Goal: Information Seeking & Learning: Learn about a topic

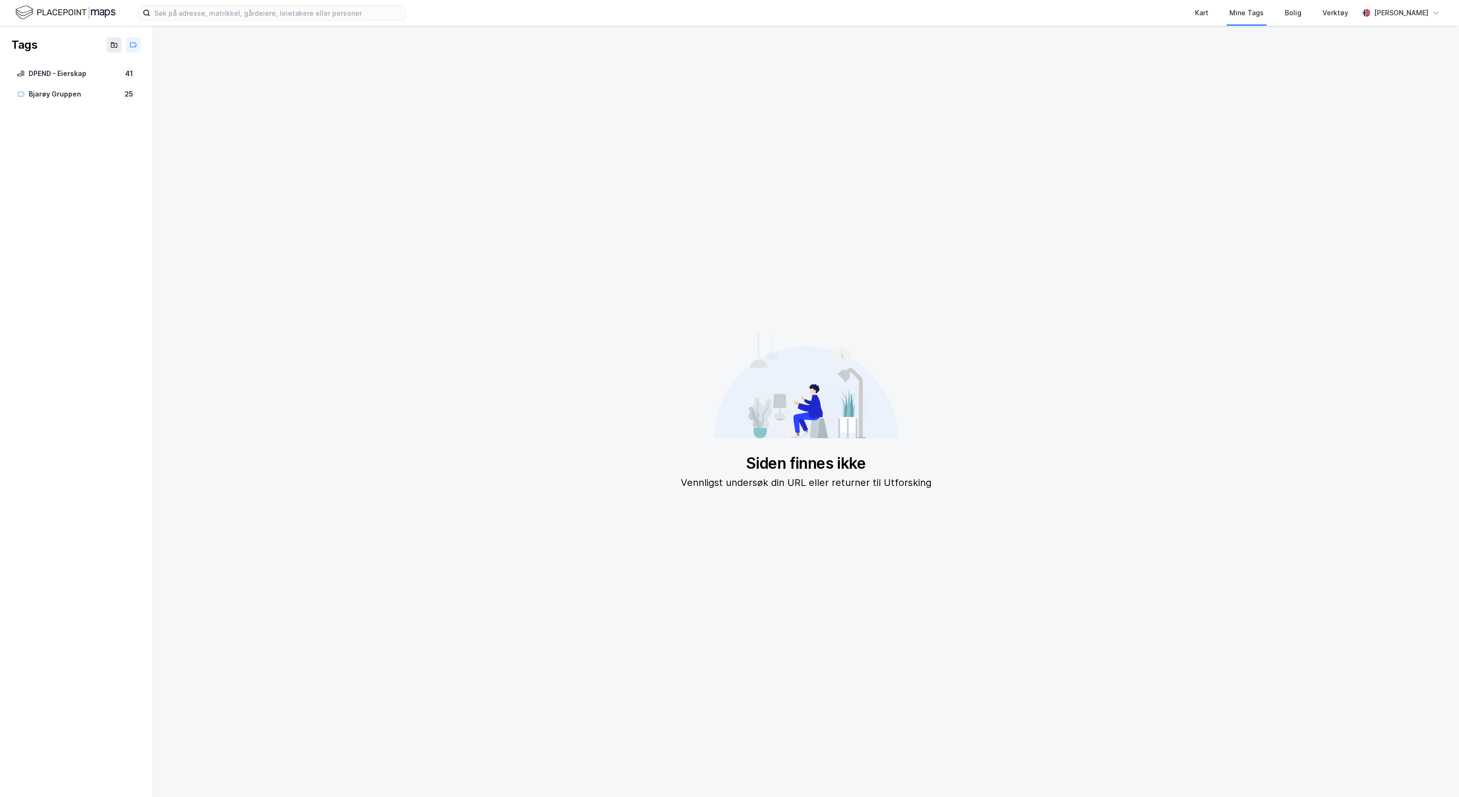
click at [59, 19] on img at bounding box center [65, 12] width 100 height 17
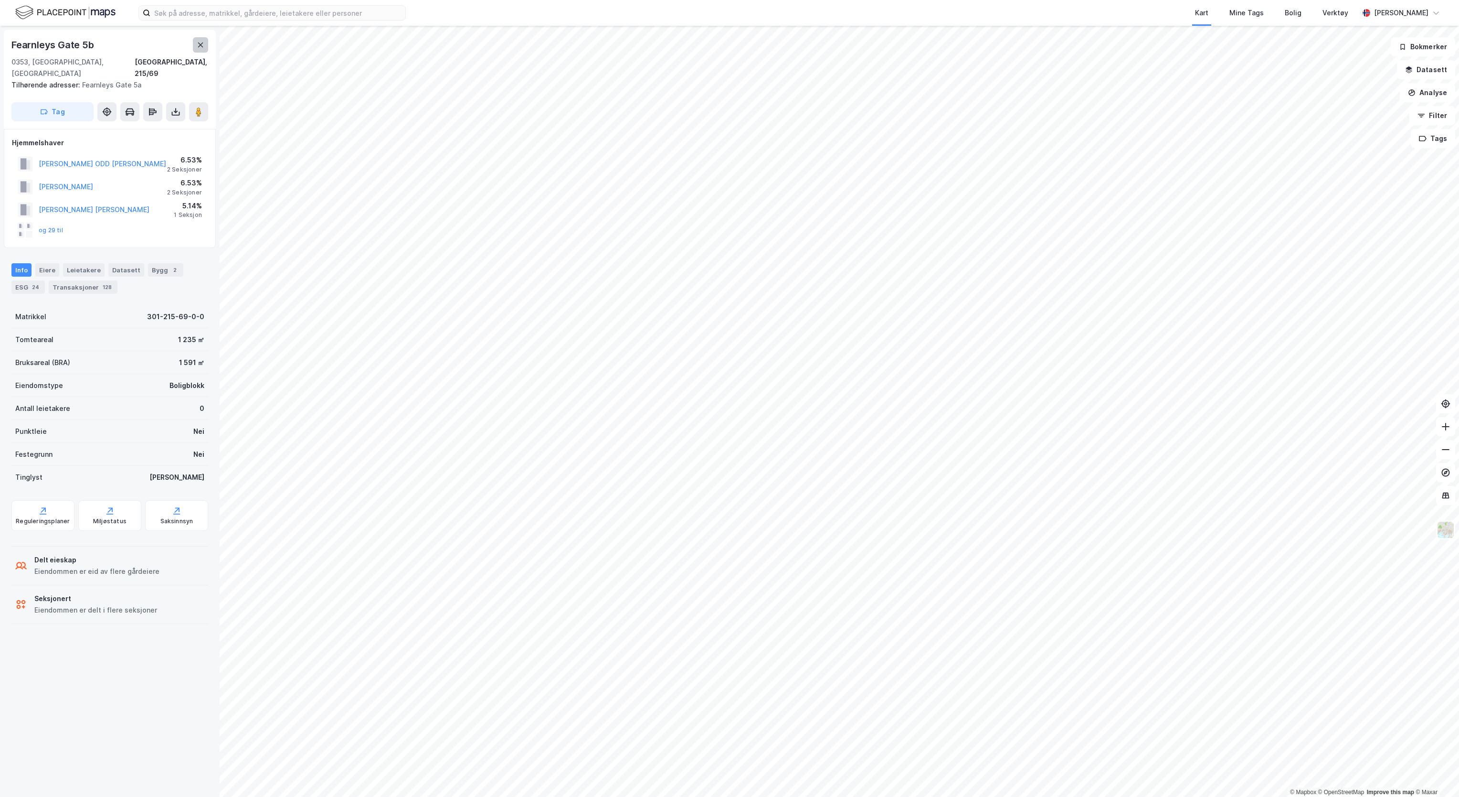
click at [199, 46] on icon at bounding box center [201, 45] width 8 height 8
